Goal: Transaction & Acquisition: Purchase product/service

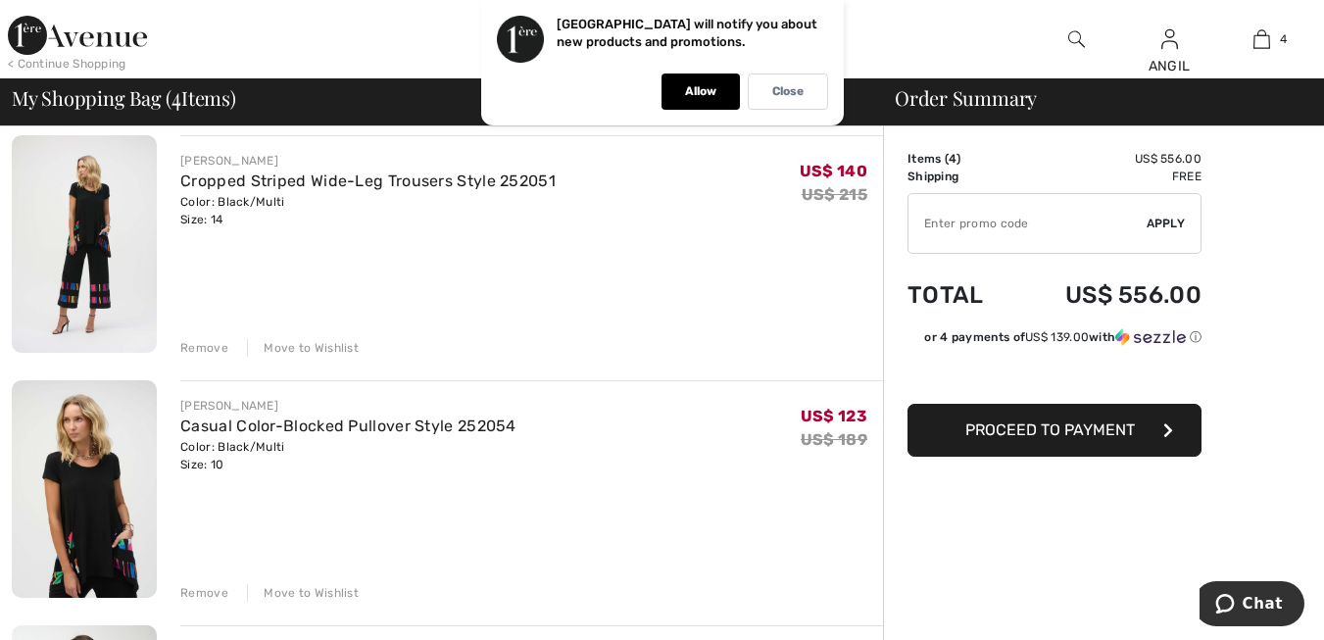
scroll to position [383, 0]
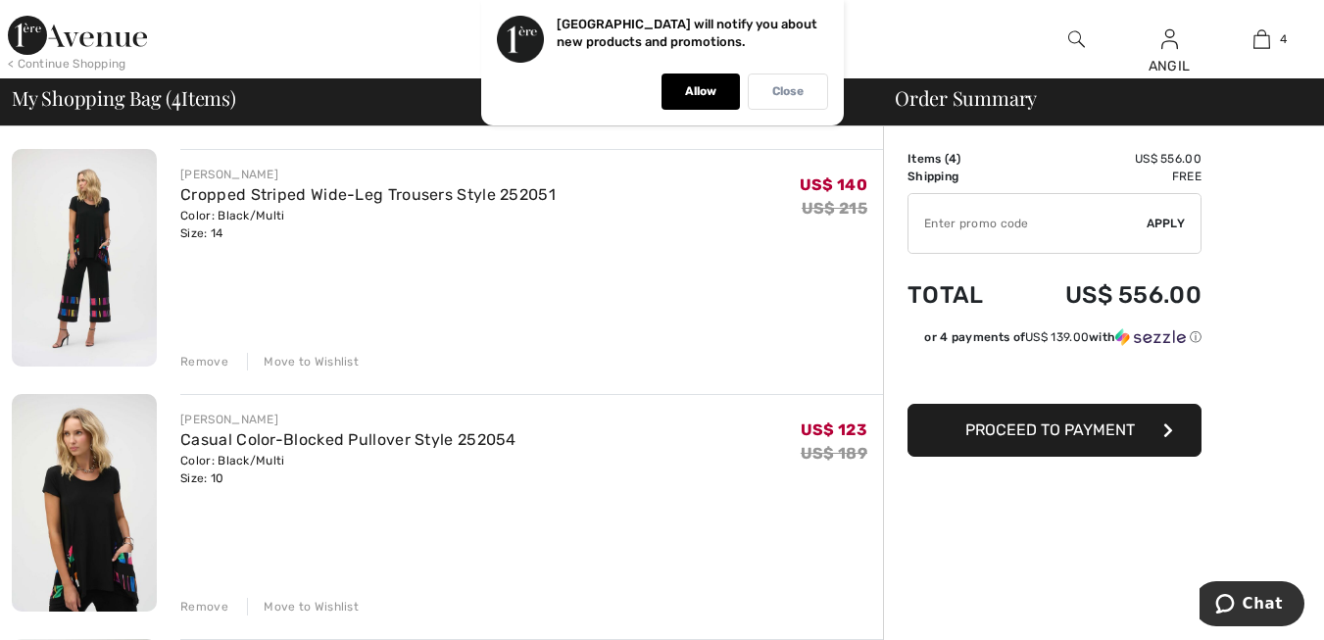
click at [795, 85] on p "Close" at bounding box center [787, 91] width 31 height 15
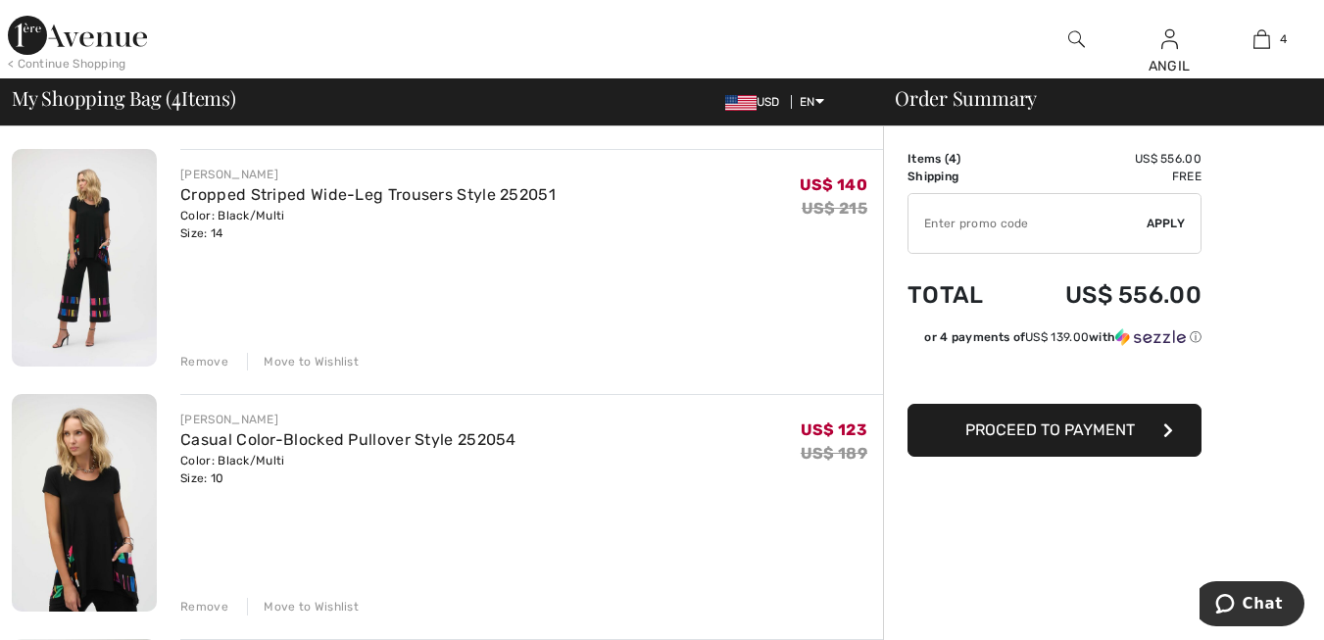
click at [200, 358] on div "Remove" at bounding box center [204, 362] width 48 height 18
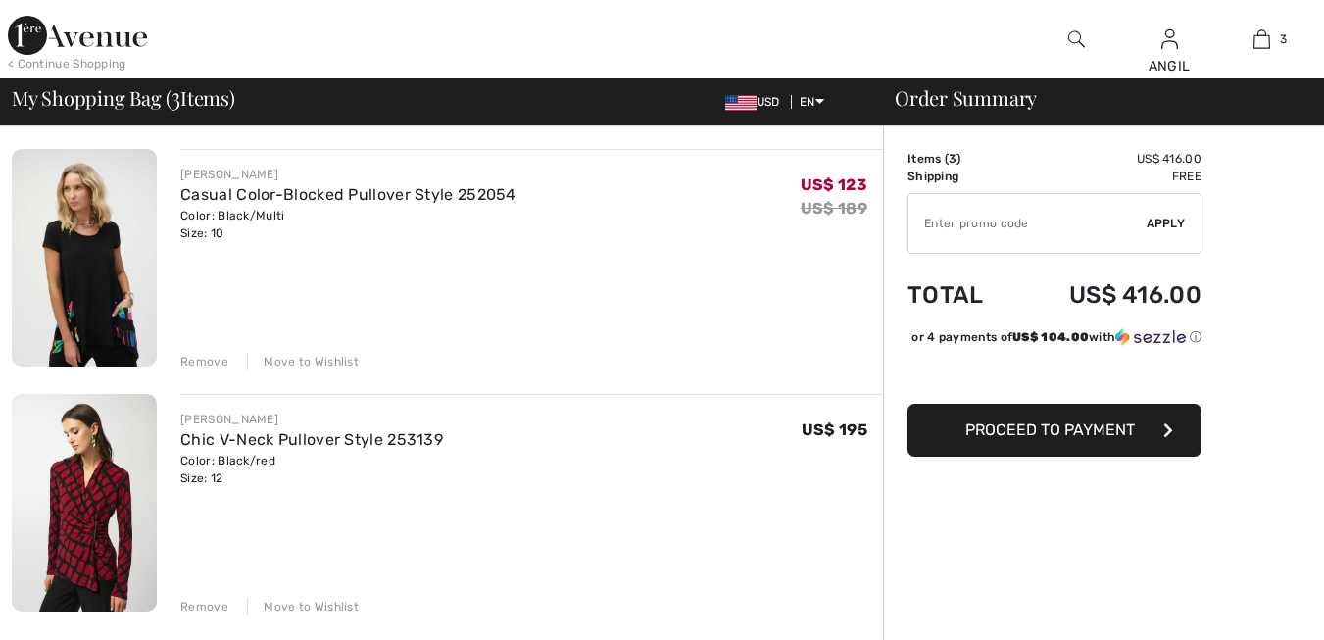
scroll to position [0, 0]
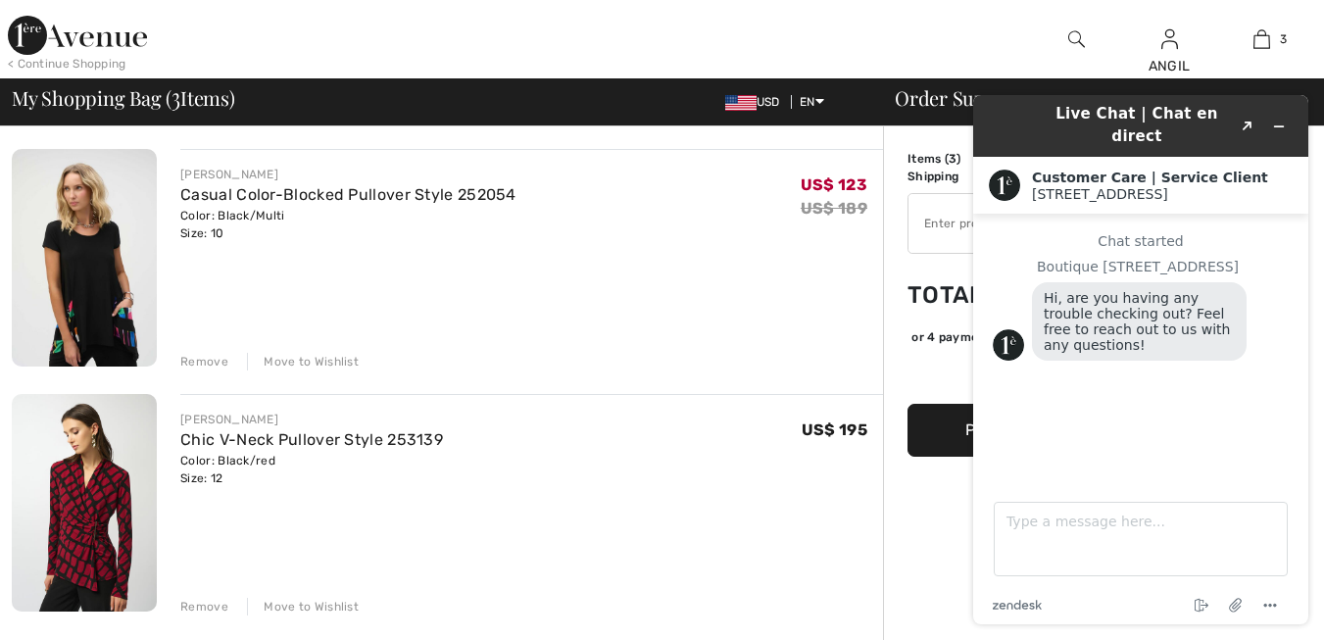
click at [191, 363] on div "Remove" at bounding box center [204, 362] width 48 height 18
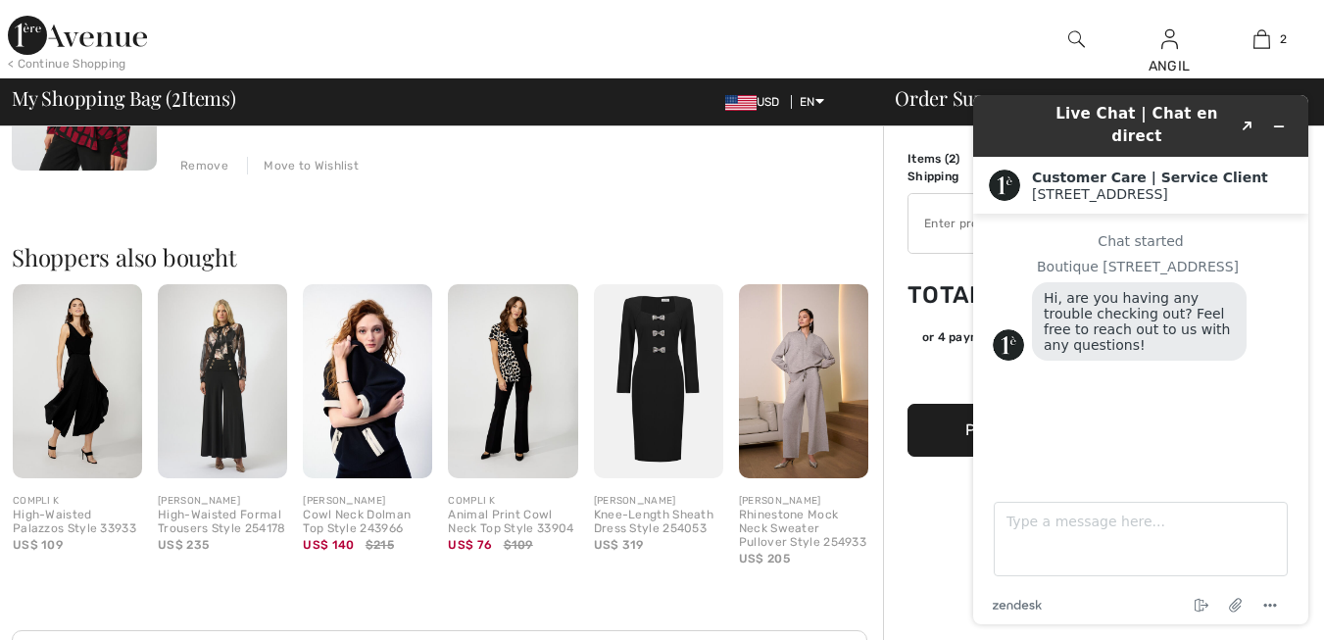
scroll to position [723, 0]
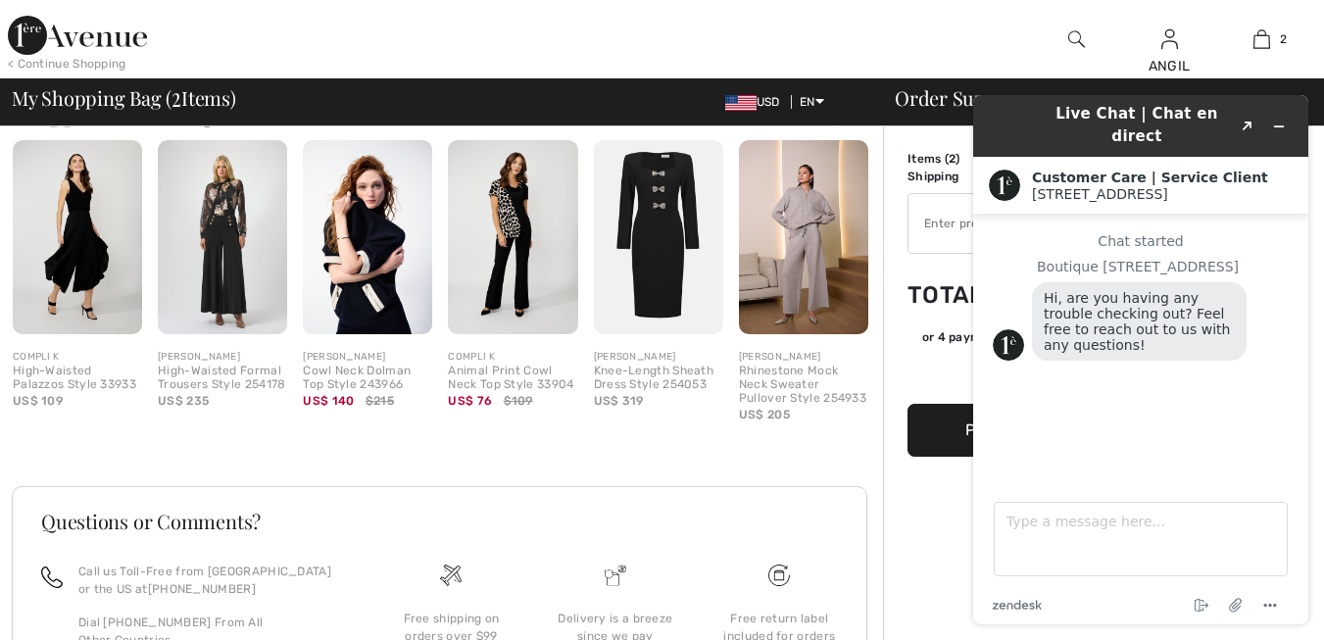
click at [1318, 133] on div "Live Chat | Chat en direct Created with Sketch. Customer Care | Service Client …" at bounding box center [1140, 359] width 367 height 561
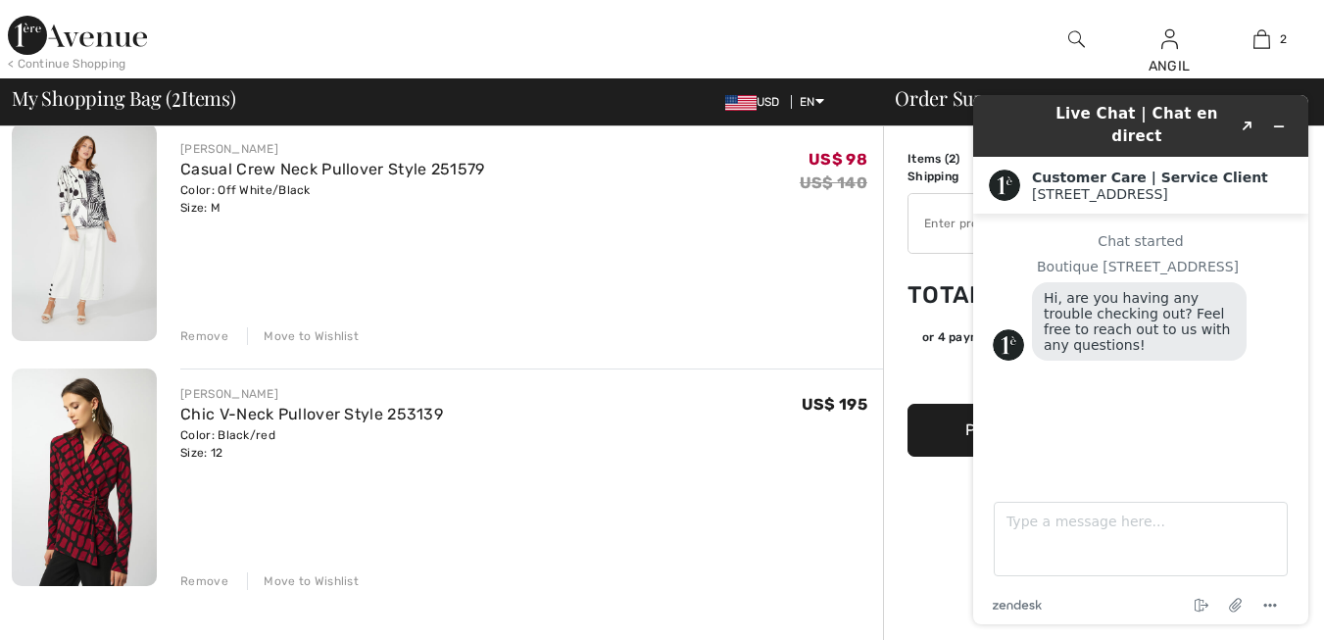
click at [190, 333] on div "Remove" at bounding box center [204, 336] width 48 height 18
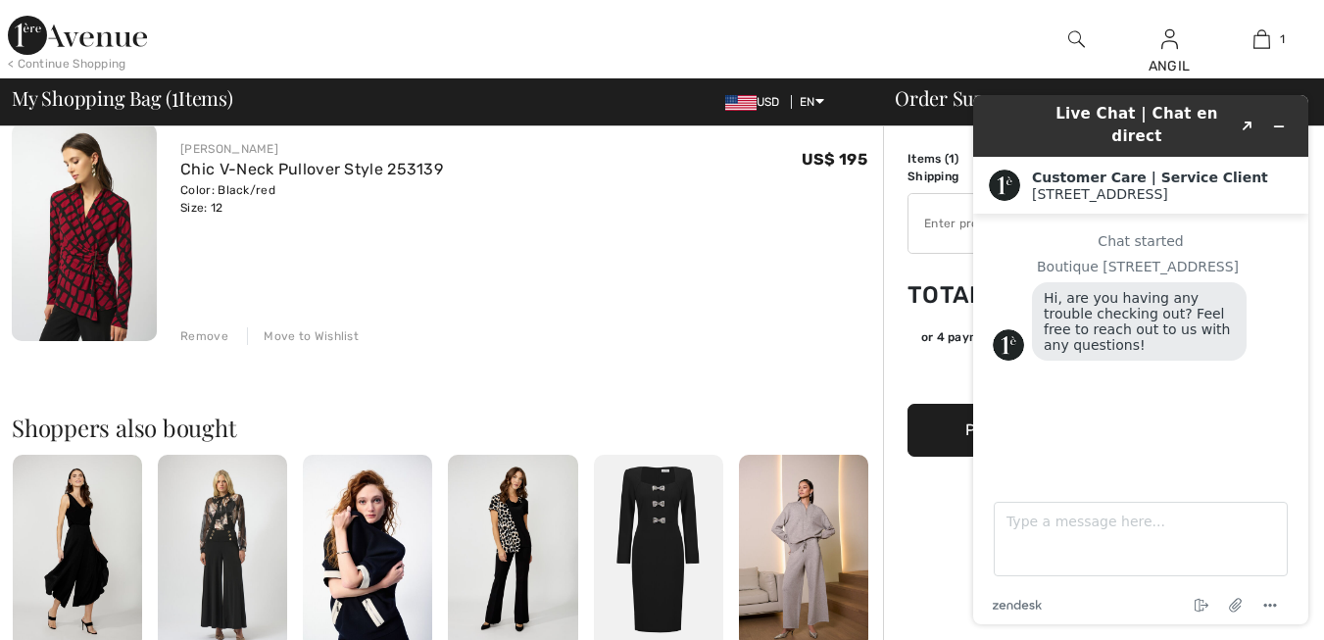
click at [715, 195] on div "[PERSON_NAME] Chic V-Neck Pullover Style 253139 Color: Black/red Size: 12 Final…" at bounding box center [531, 178] width 703 height 76
click at [1277, 120] on icon "Minimize widget" at bounding box center [1279, 127] width 14 height 14
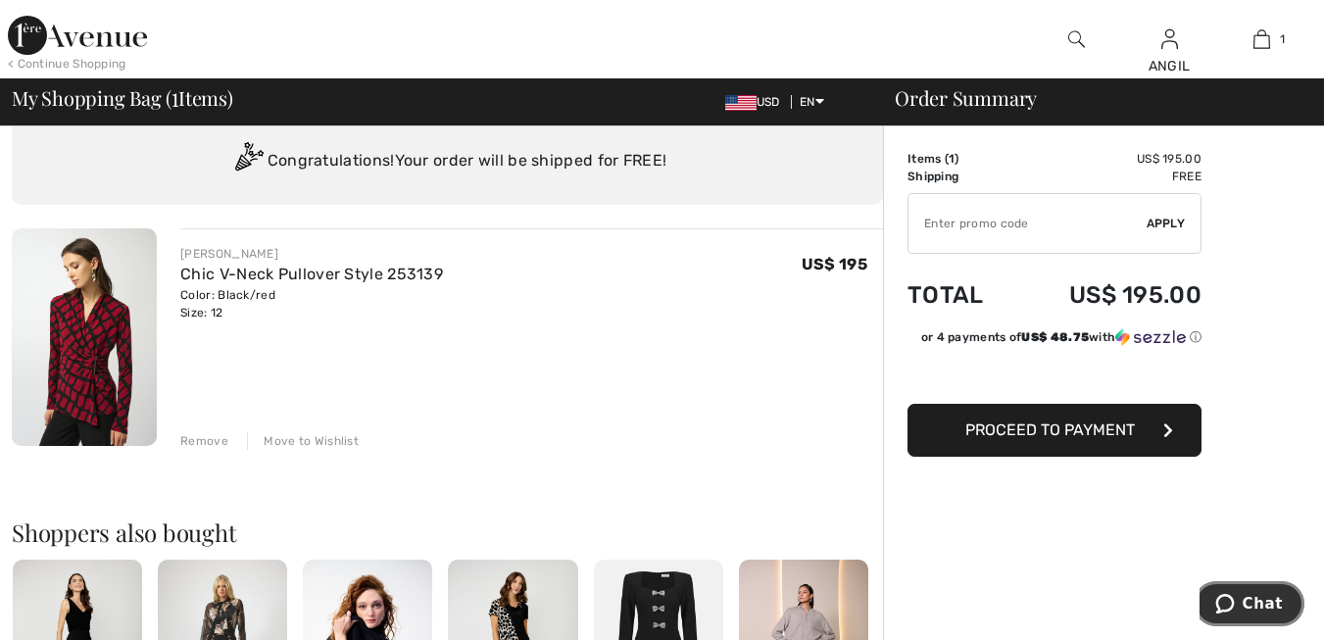
scroll to position [0, 0]
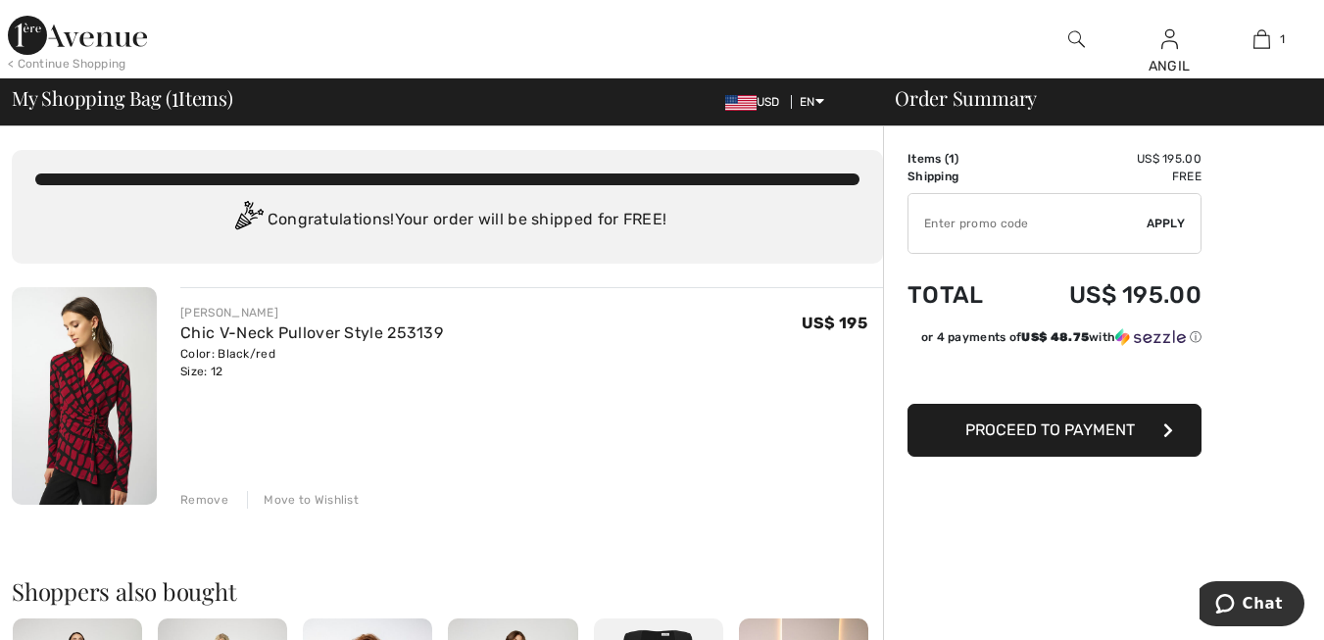
click at [1065, 418] on button "Proceed to Payment" at bounding box center [1054, 430] width 294 height 53
